Goal: Task Accomplishment & Management: Use online tool/utility

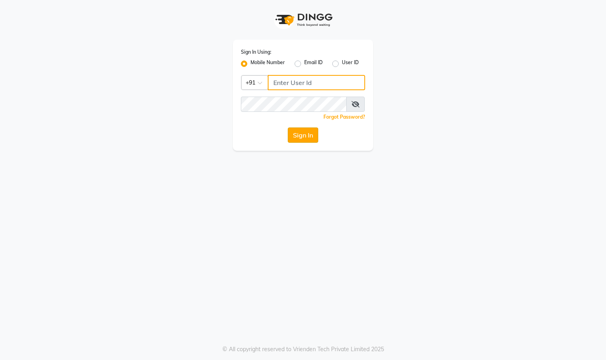
type input "9324525471"
click at [306, 137] on button "Sign In" at bounding box center [303, 135] width 30 height 15
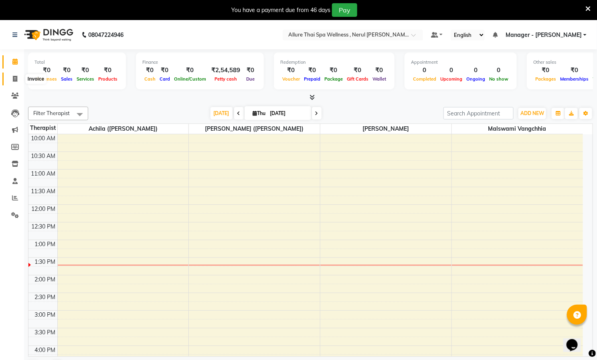
click at [13, 77] on icon at bounding box center [15, 79] width 4 height 6
select select "8529"
select select "service"
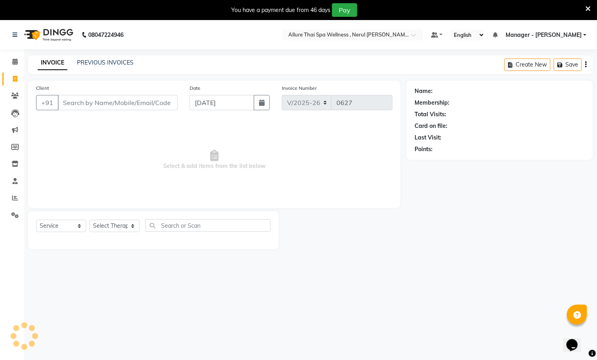
click at [109, 101] on input "Client" at bounding box center [118, 102] width 120 height 15
type input "7353659929"
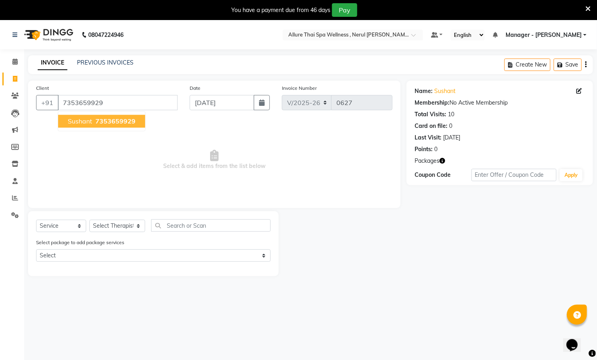
click at [109, 120] on span "7353659929" at bounding box center [115, 122] width 40 height 8
click at [115, 229] on select "Select Therapist [PERSON_NAME] ([PERSON_NAME]) [PERSON_NAME][DEMOGRAPHIC_DATA] …" at bounding box center [117, 226] width 56 height 12
select select "85288"
click at [89, 220] on select "Select Therapist [PERSON_NAME] ([PERSON_NAME]) [PERSON_NAME][DEMOGRAPHIC_DATA] …" at bounding box center [117, 226] width 56 height 12
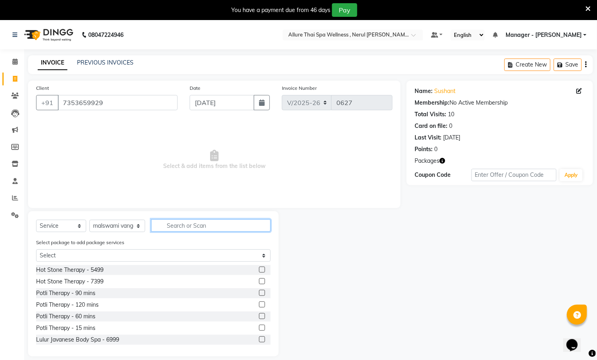
click at [201, 225] on input "text" at bounding box center [211, 225] width 120 height 12
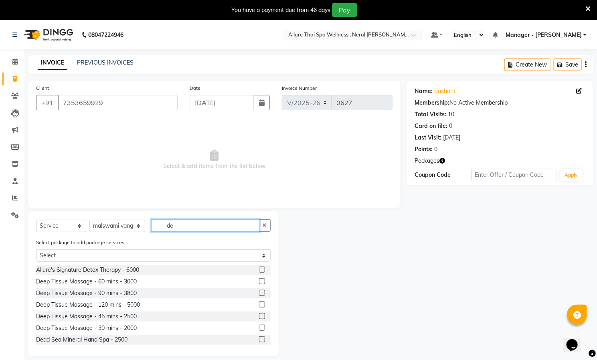
type input "de"
click at [259, 292] on label at bounding box center [262, 293] width 6 height 6
click at [259, 292] on input "checkbox" at bounding box center [261, 293] width 5 height 5
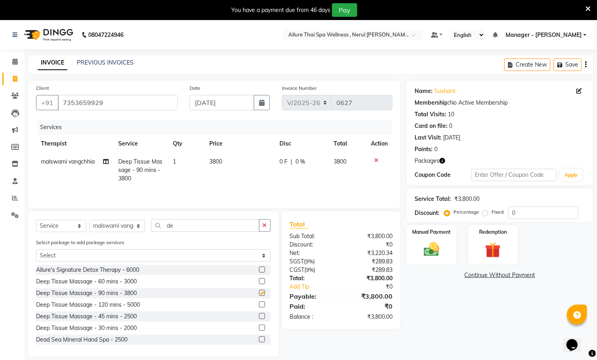
checkbox input "false"
click at [489, 249] on img at bounding box center [493, 251] width 26 height 20
click at [548, 274] on span "Package 1" at bounding box center [555, 276] width 28 height 9
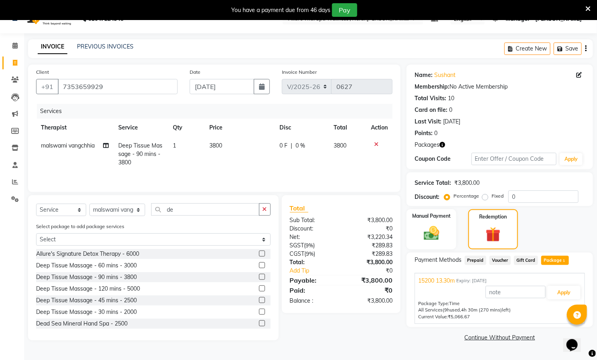
scroll to position [20, 0]
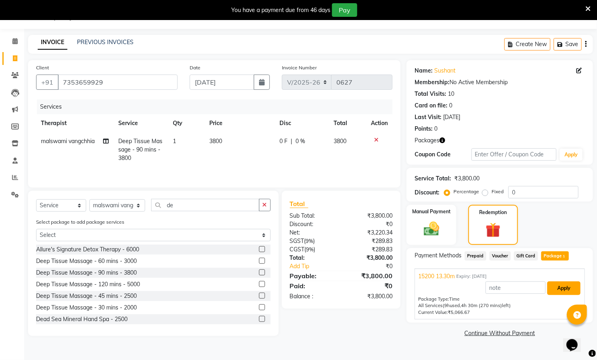
click at [563, 286] on button "Apply" at bounding box center [563, 289] width 33 height 14
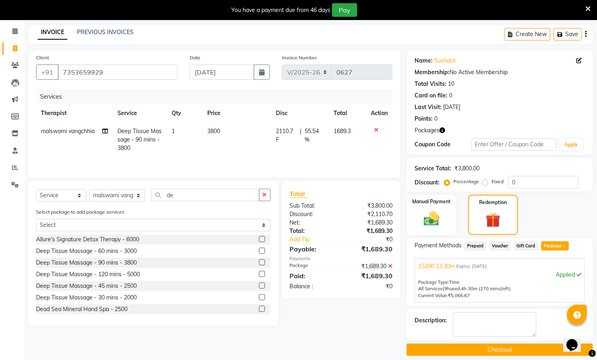
scroll to position [40, 0]
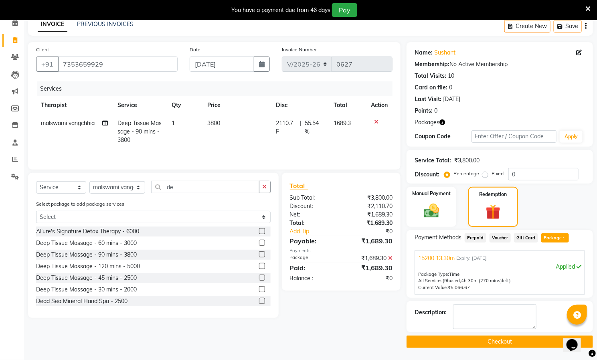
click at [484, 342] on button "Checkout" at bounding box center [500, 342] width 186 height 12
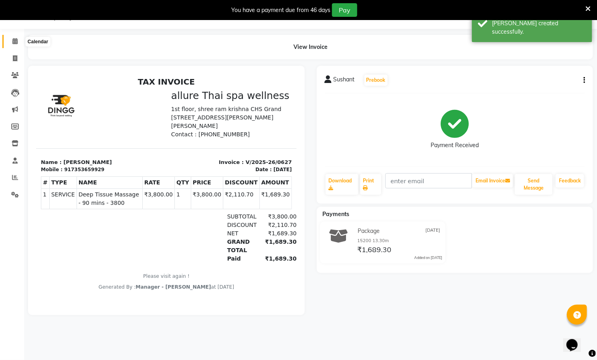
click at [13, 40] on icon at bounding box center [14, 41] width 5 height 6
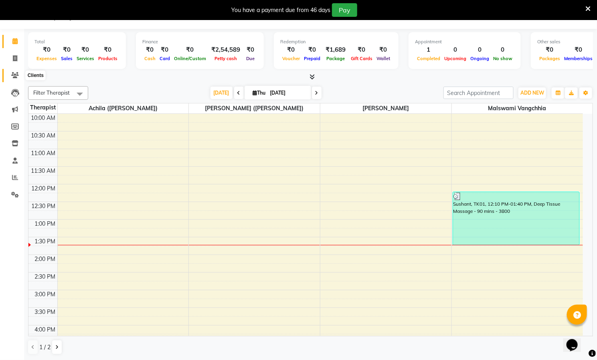
click at [15, 77] on icon at bounding box center [15, 75] width 8 height 6
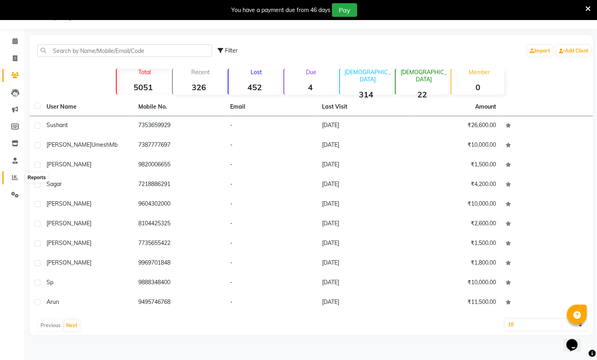
click at [12, 174] on icon at bounding box center [15, 177] width 6 height 6
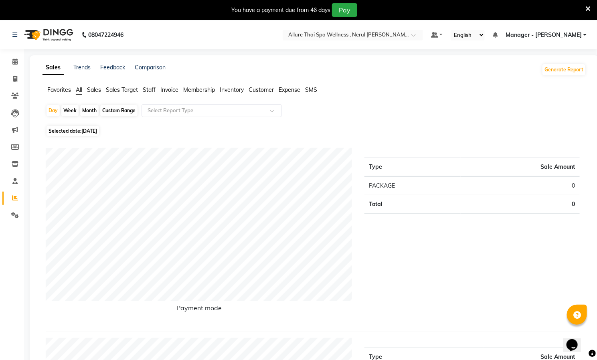
click at [200, 87] on span "Membership" at bounding box center [199, 89] width 32 height 7
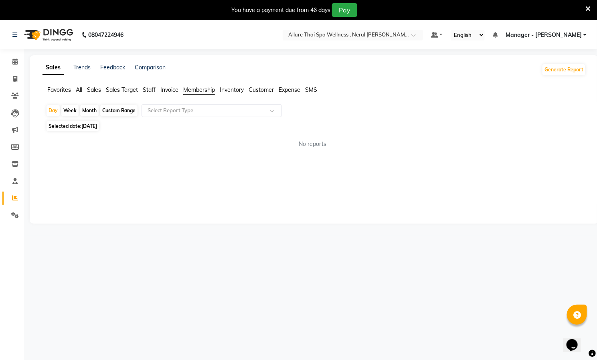
click at [163, 88] on span "Invoice" at bounding box center [169, 89] width 18 height 7
click at [150, 88] on span "Staff" at bounding box center [149, 89] width 13 height 7
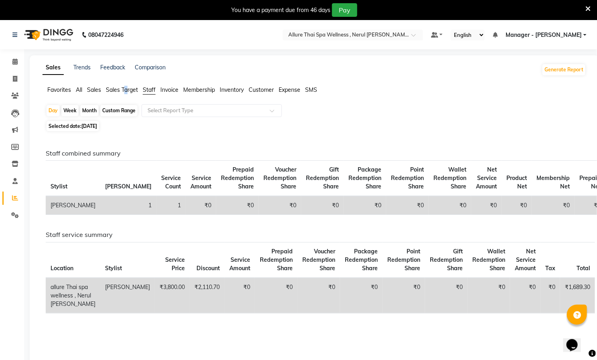
click at [126, 88] on span "Sales Target" at bounding box center [122, 89] width 32 height 7
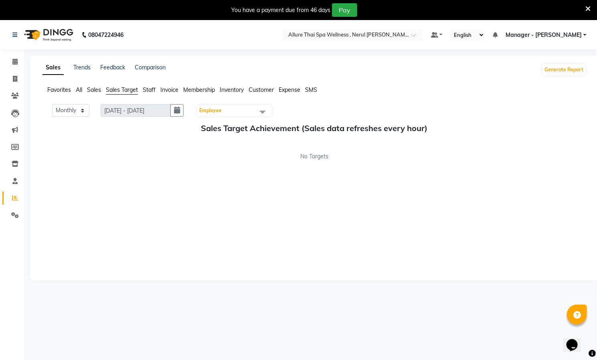
click at [110, 87] on span "Sales Target" at bounding box center [122, 89] width 32 height 7
click at [96, 90] on span "Sales" at bounding box center [94, 89] width 14 height 7
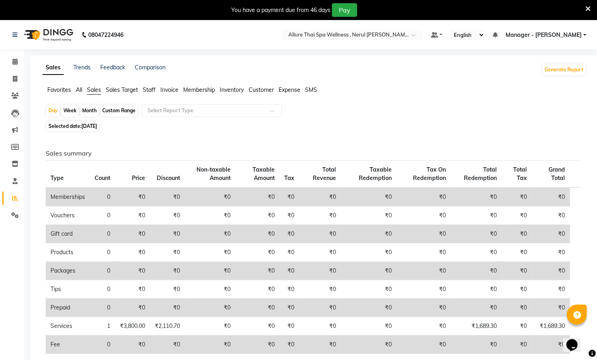
click at [57, 88] on span "Favorites" at bounding box center [59, 89] width 24 height 7
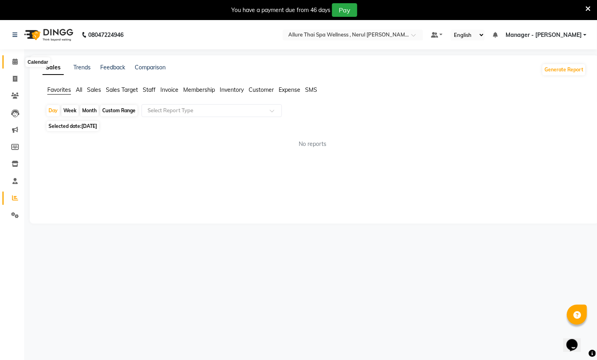
click at [11, 58] on span at bounding box center [15, 61] width 14 height 9
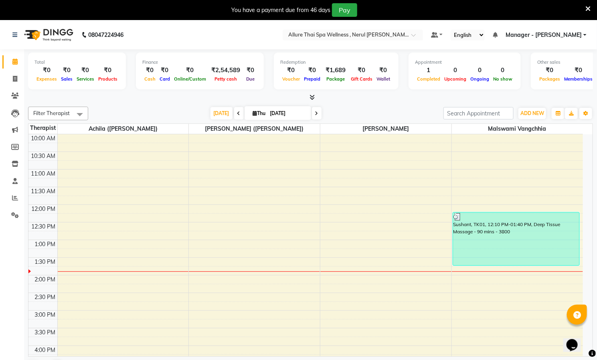
click at [270, 200] on div "10:00 AM 10:30 AM 11:00 AM 11:30 AM 12:00 PM 12:30 PM 1:00 PM 1:30 PM 2:00 PM 2…" at bounding box center [305, 328] width 555 height 388
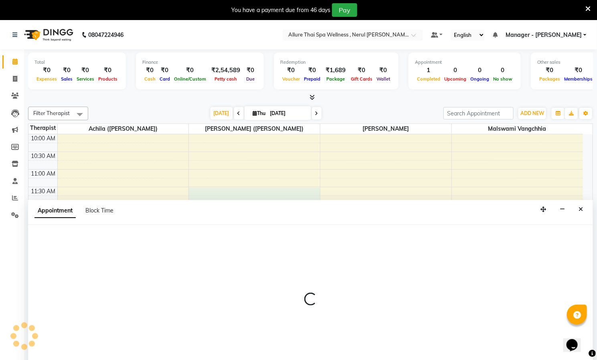
select select "85286"
select select "tentative"
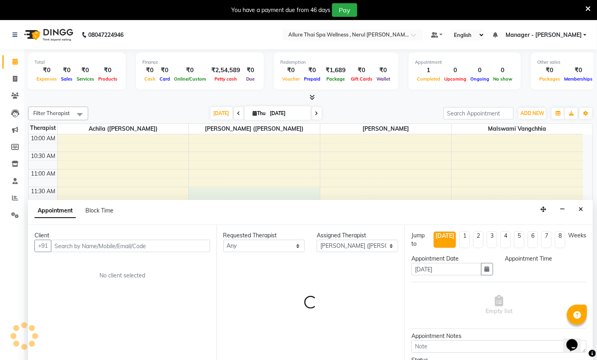
select select "690"
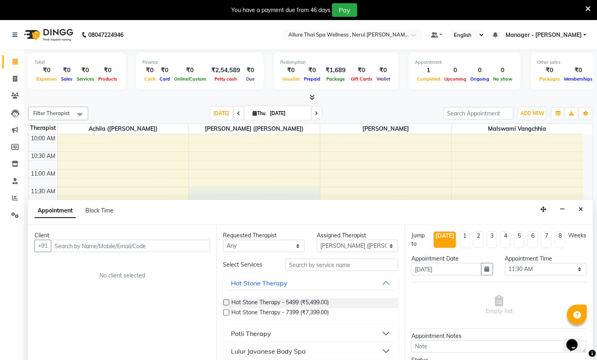
scroll to position [20, 0]
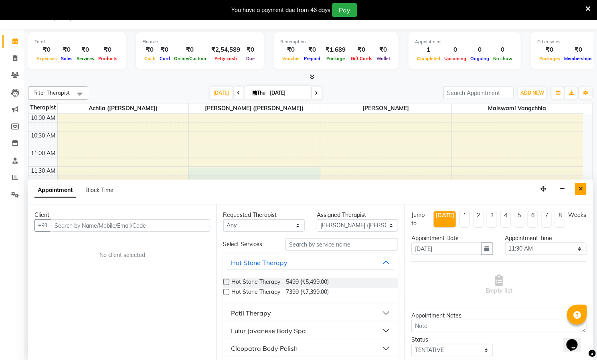
click at [582, 188] on icon "Close" at bounding box center [581, 189] width 4 height 6
